Goal: Information Seeking & Learning: Learn about a topic

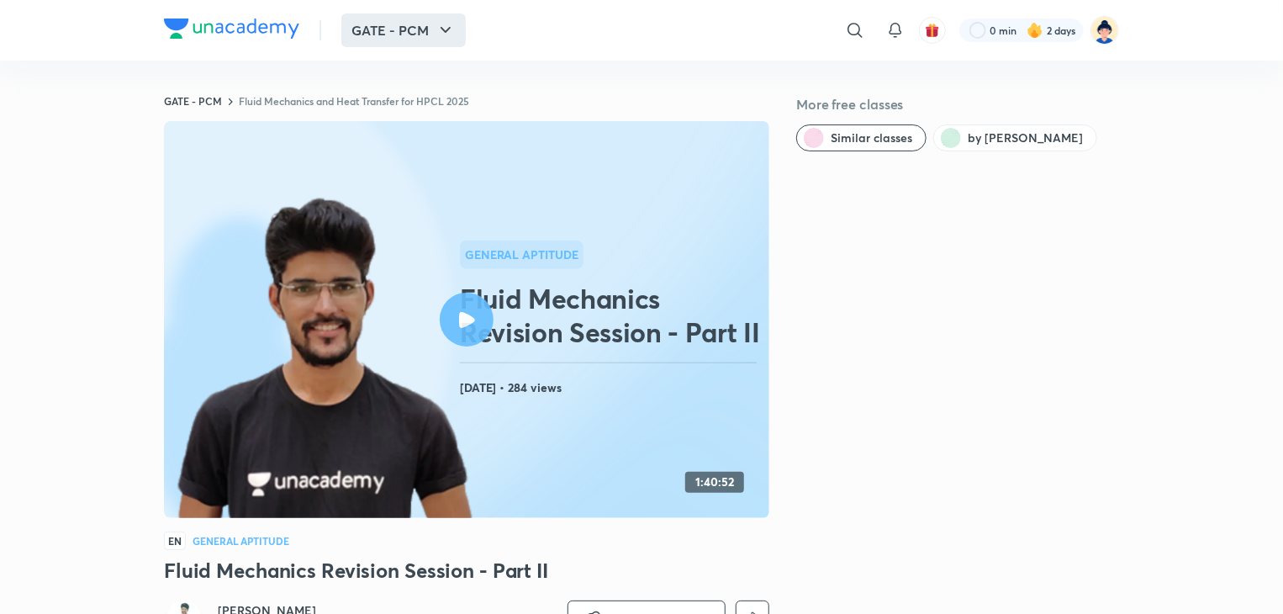
click at [447, 30] on icon "button" at bounding box center [446, 30] width 10 height 6
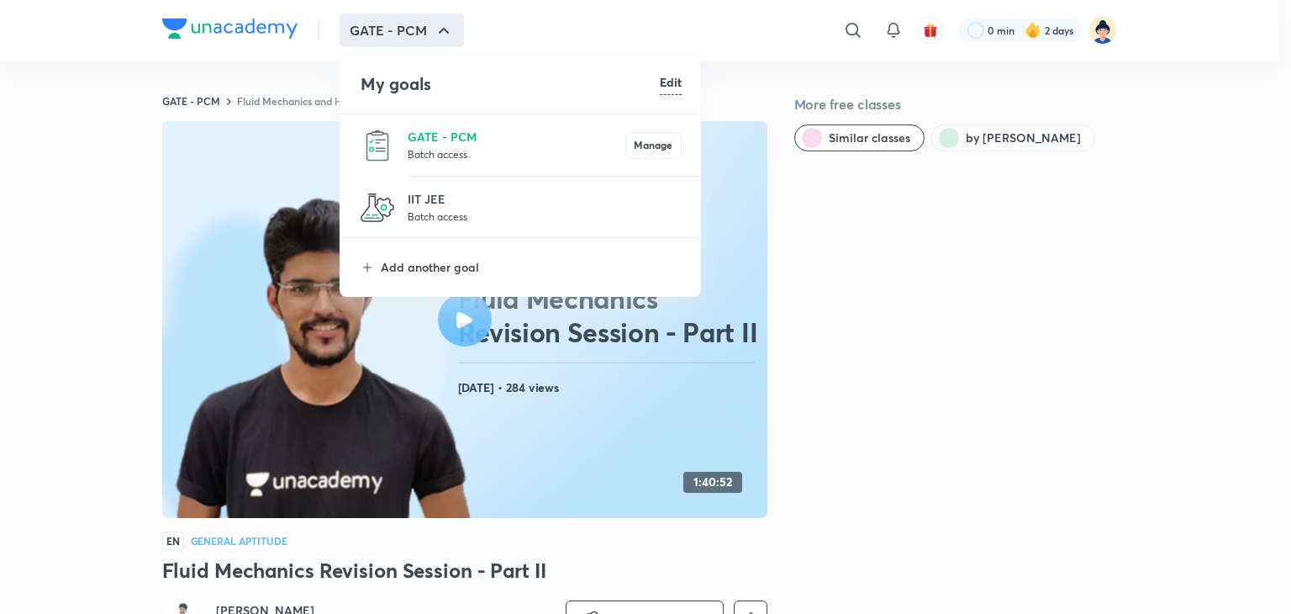
click at [432, 153] on p "Batch access" at bounding box center [517, 153] width 218 height 17
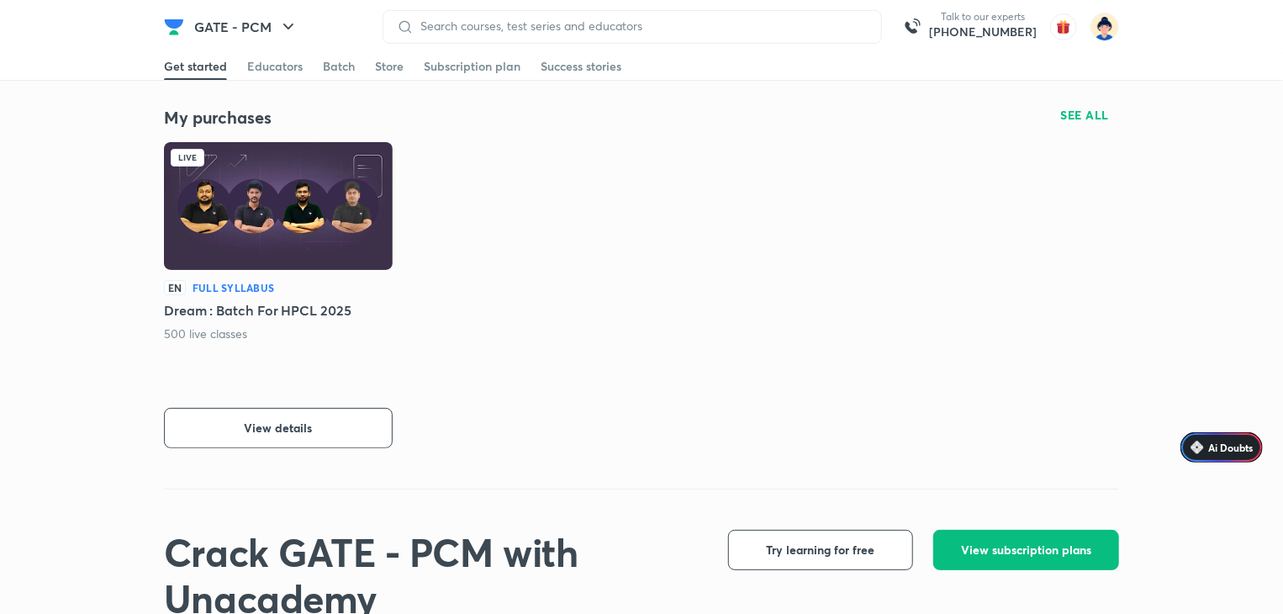
click at [323, 193] on img at bounding box center [278, 206] width 229 height 128
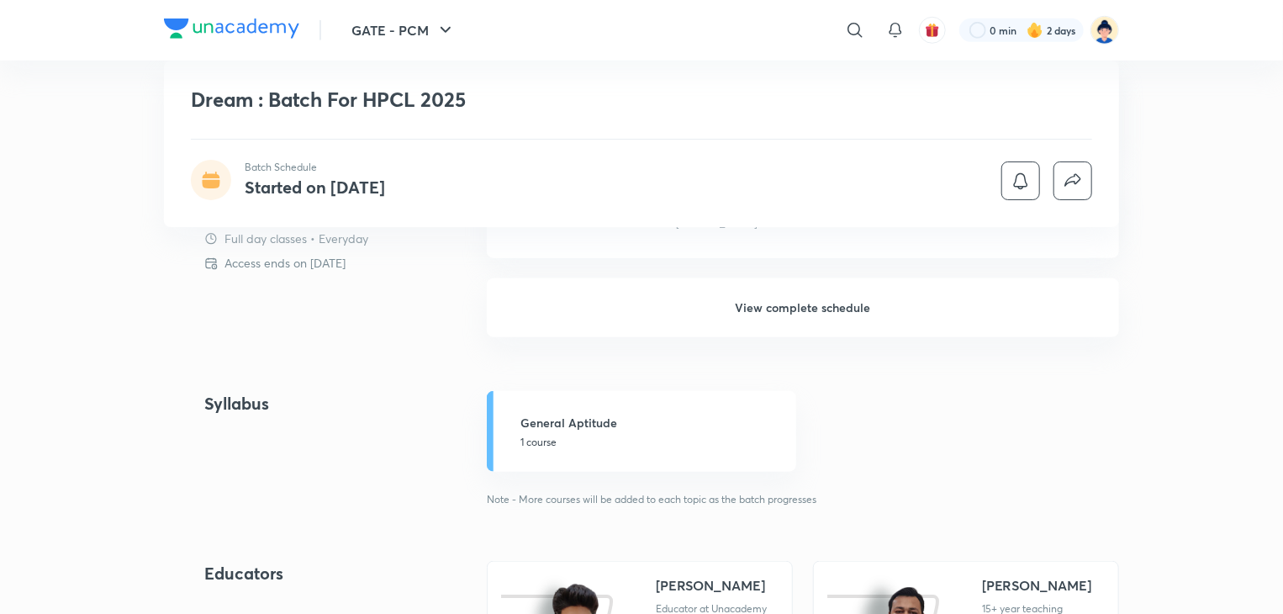
click at [760, 317] on h6 "View complete schedule" at bounding box center [803, 307] width 632 height 59
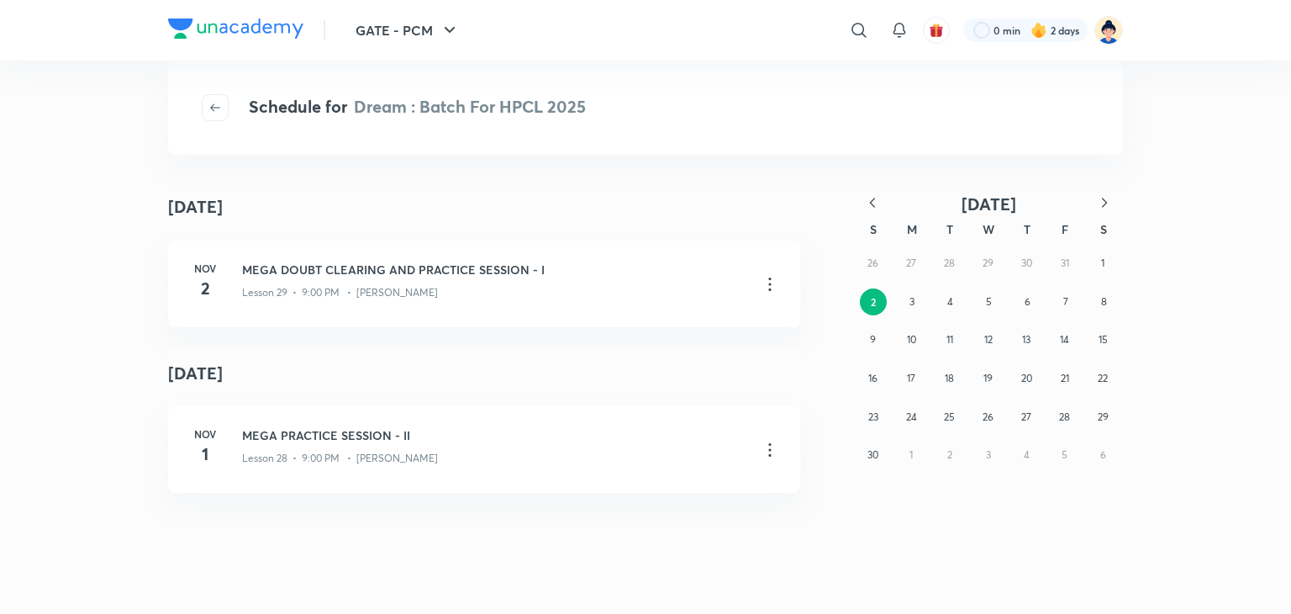
click at [870, 200] on icon "button" at bounding box center [872, 202] width 17 height 17
click at [1069, 297] on abbr "11" at bounding box center [1065, 301] width 7 height 13
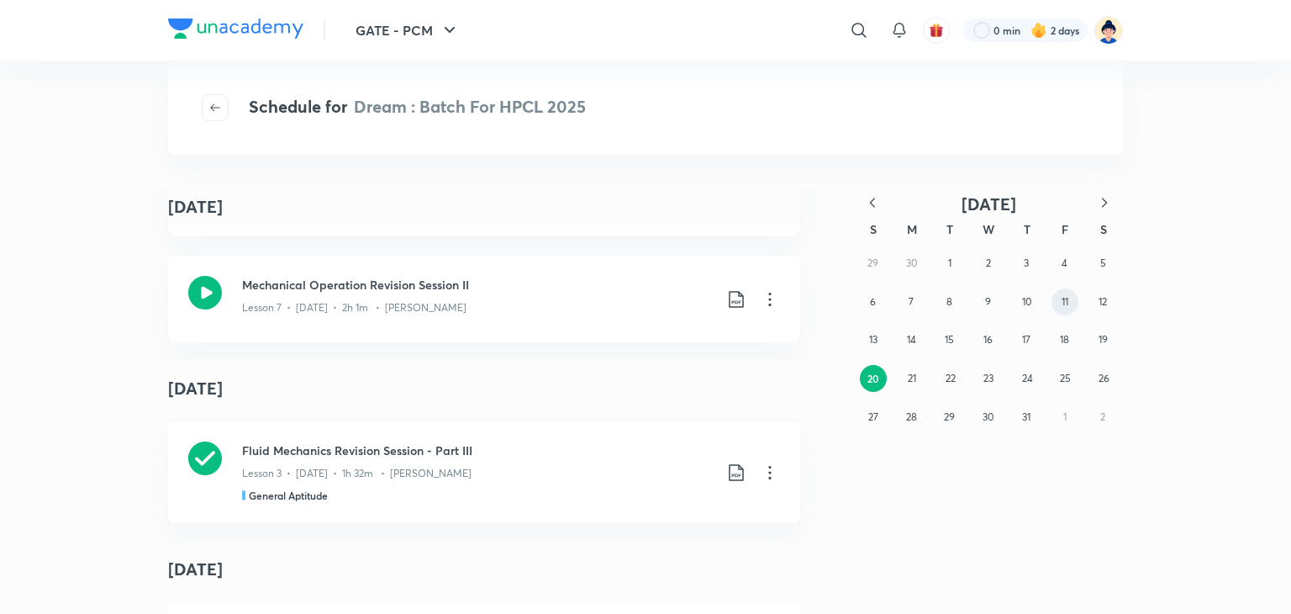
scroll to position [2343, 0]
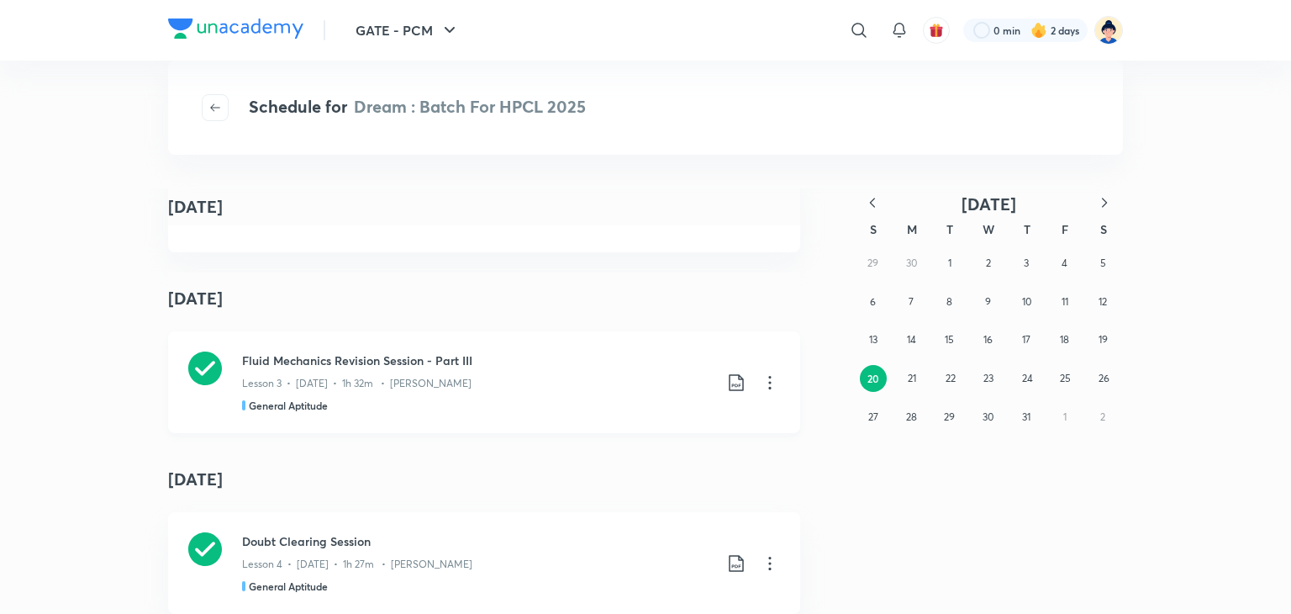
click at [204, 363] on icon at bounding box center [205, 368] width 34 height 34
